Goal: Task Accomplishment & Management: Use online tool/utility

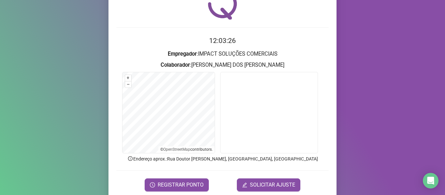
scroll to position [59, 0]
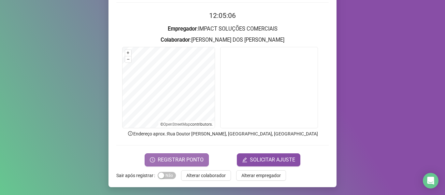
click at [190, 160] on span "REGISTRAR PONTO" at bounding box center [181, 160] width 46 height 8
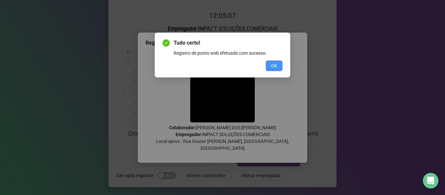
click at [276, 63] on span "OK" at bounding box center [274, 65] width 6 height 7
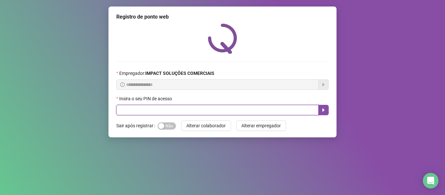
click at [234, 111] on input "text" at bounding box center [217, 110] width 202 height 10
type input "*****"
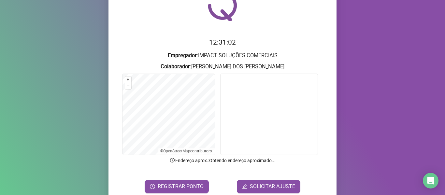
scroll to position [59, 0]
